Goal: Find specific page/section: Find specific page/section

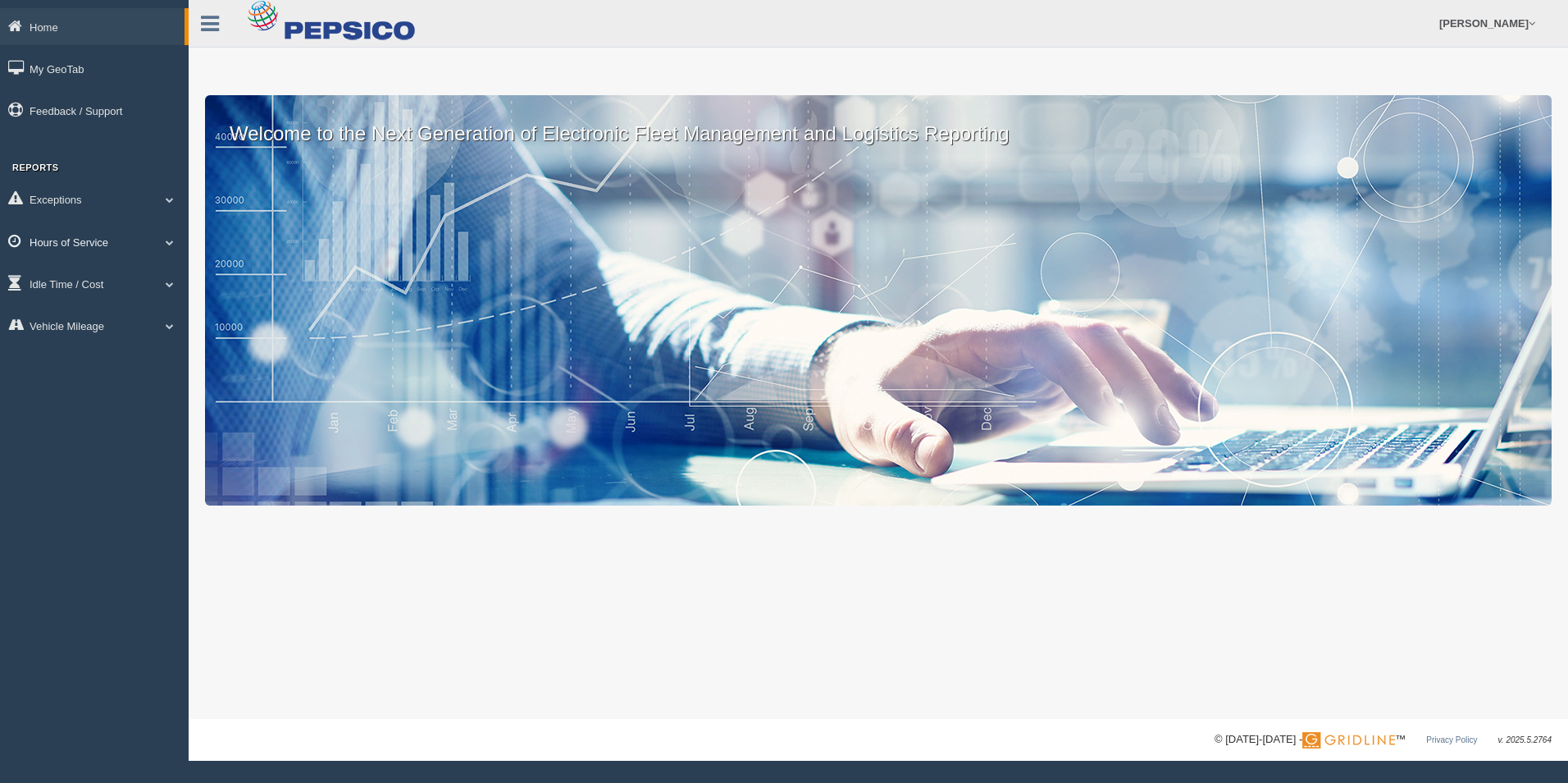
click at [170, 242] on span at bounding box center [169, 242] width 21 height 8
click at [160, 302] on link "HOS Violation Audit Reports" at bounding box center [107, 308] width 155 height 30
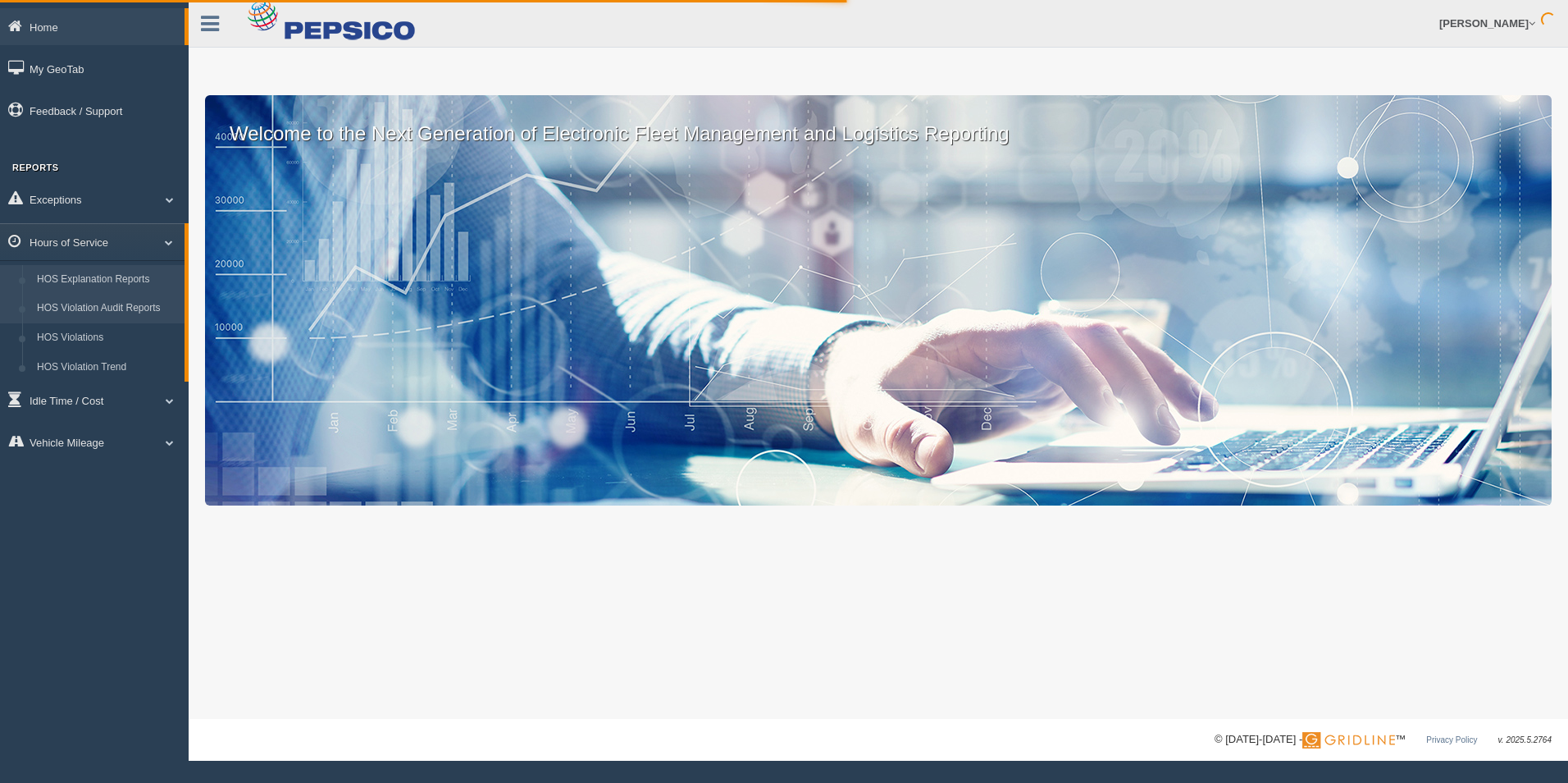
click at [137, 282] on link "HOS Explanation Reports" at bounding box center [107, 280] width 155 height 30
click at [137, 281] on link "HOS Explanation Reports" at bounding box center [107, 280] width 155 height 30
click at [138, 281] on link "HOS Explanation Reports" at bounding box center [107, 280] width 155 height 30
